Goal: Task Accomplishment & Management: Manage account settings

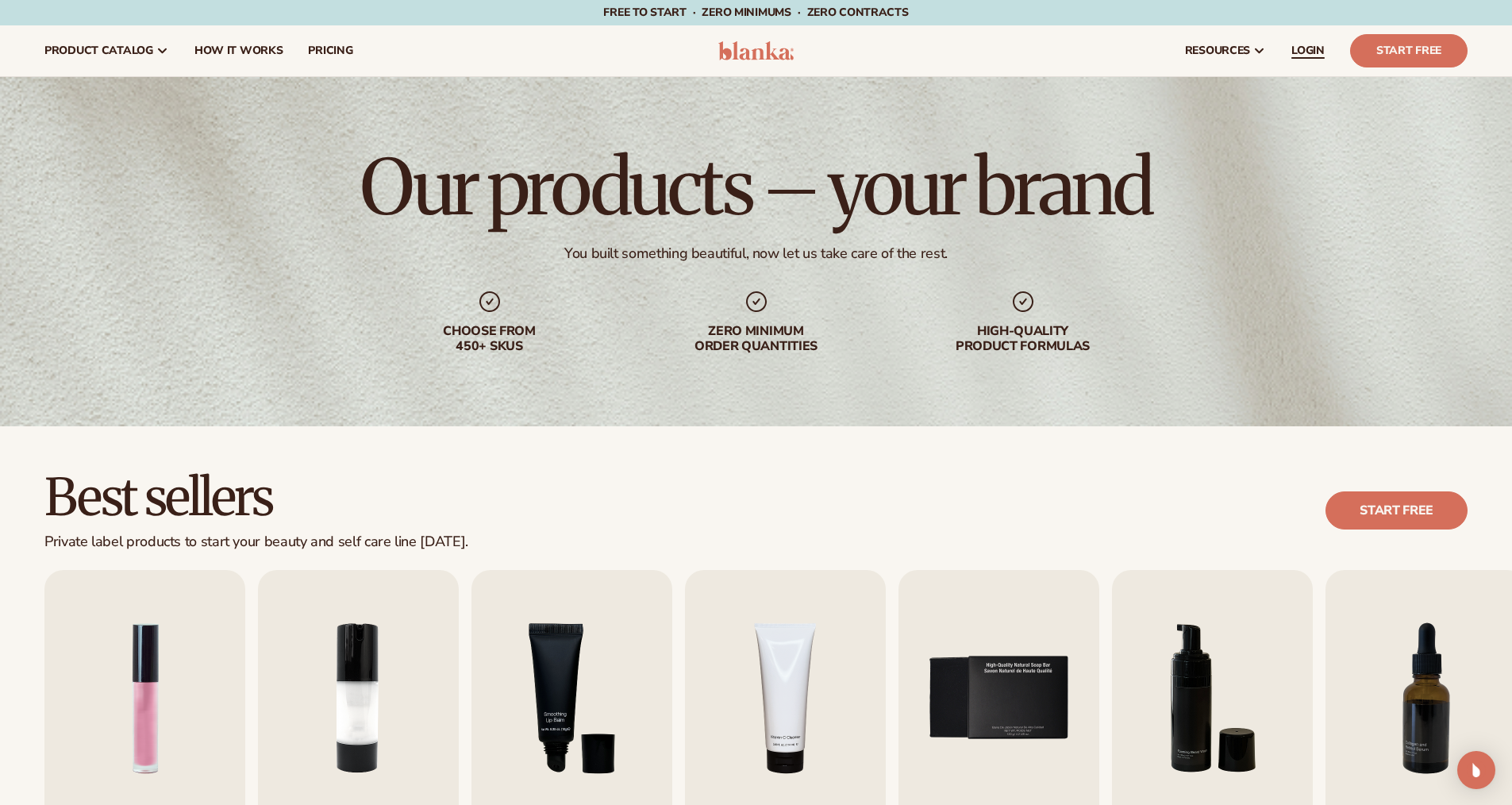
click at [1311, 54] on span "LOGIN" at bounding box center [1308, 51] width 34 height 13
click at [1311, 47] on span "LOGIN" at bounding box center [1308, 51] width 34 height 13
click at [1289, 47] on link "LOGIN" at bounding box center [1308, 51] width 59 height 51
click at [1299, 48] on span "LOGIN" at bounding box center [1308, 51] width 34 height 13
